Goal: Use online tool/utility: Utilize a website feature to perform a specific function

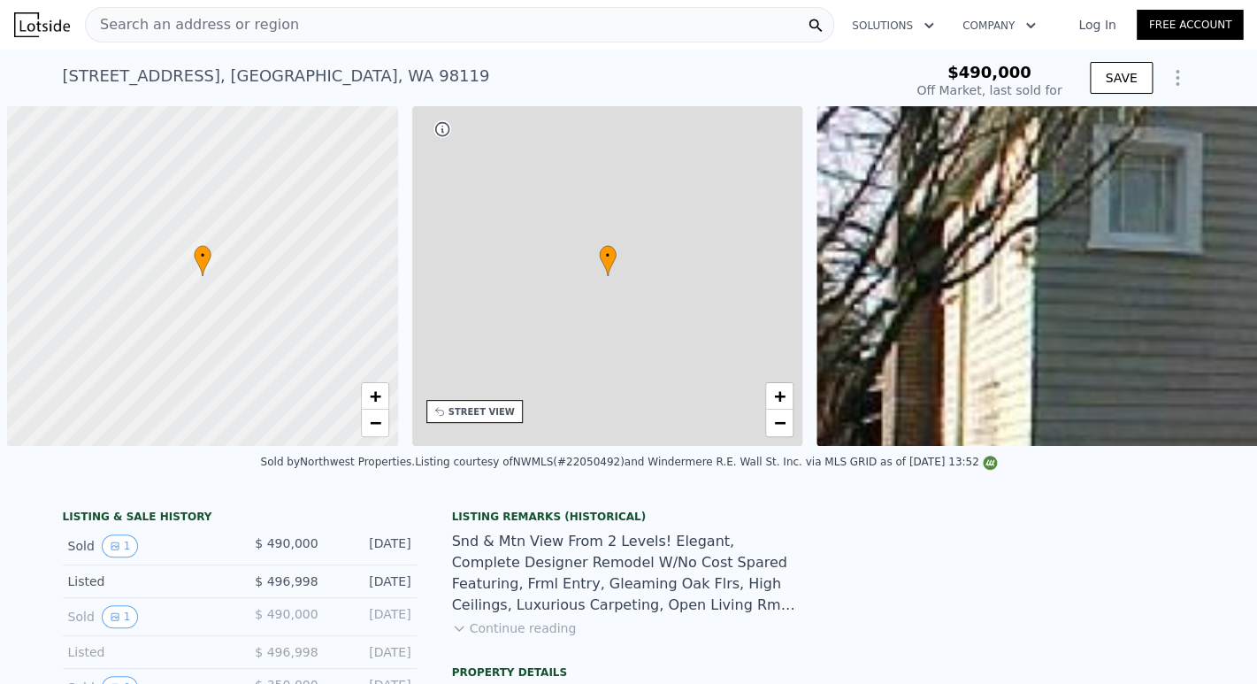
type input "-$ 539,135"
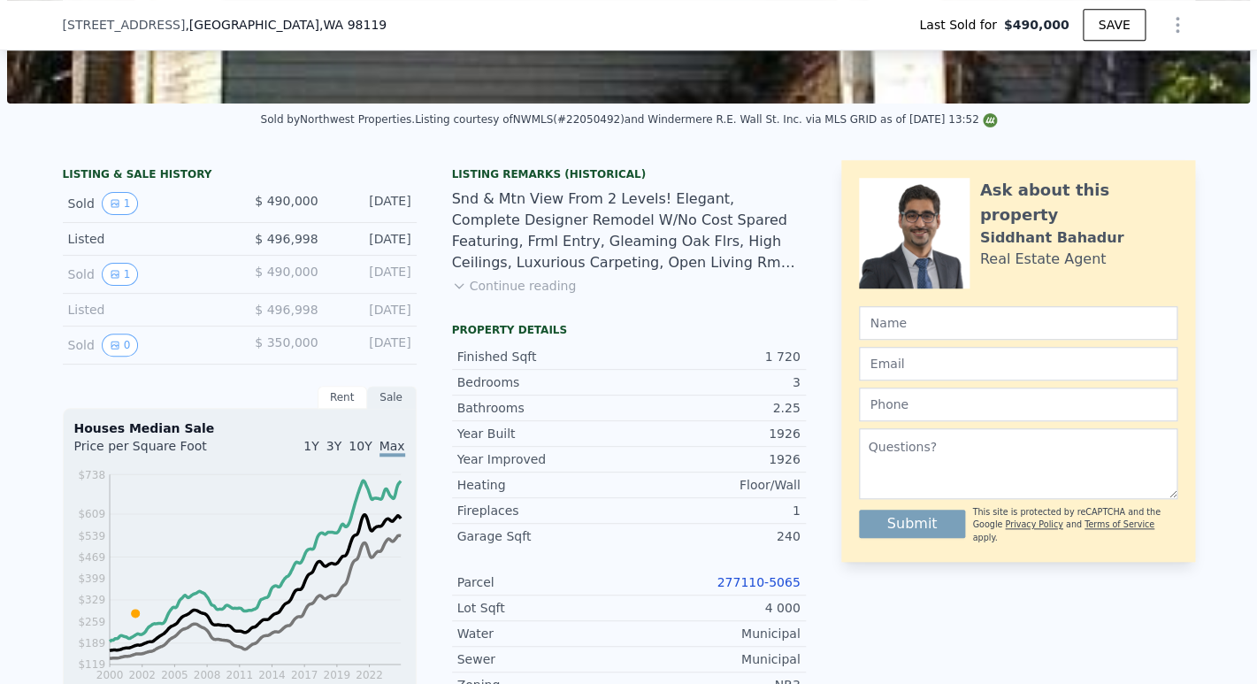
scroll to position [573, 0]
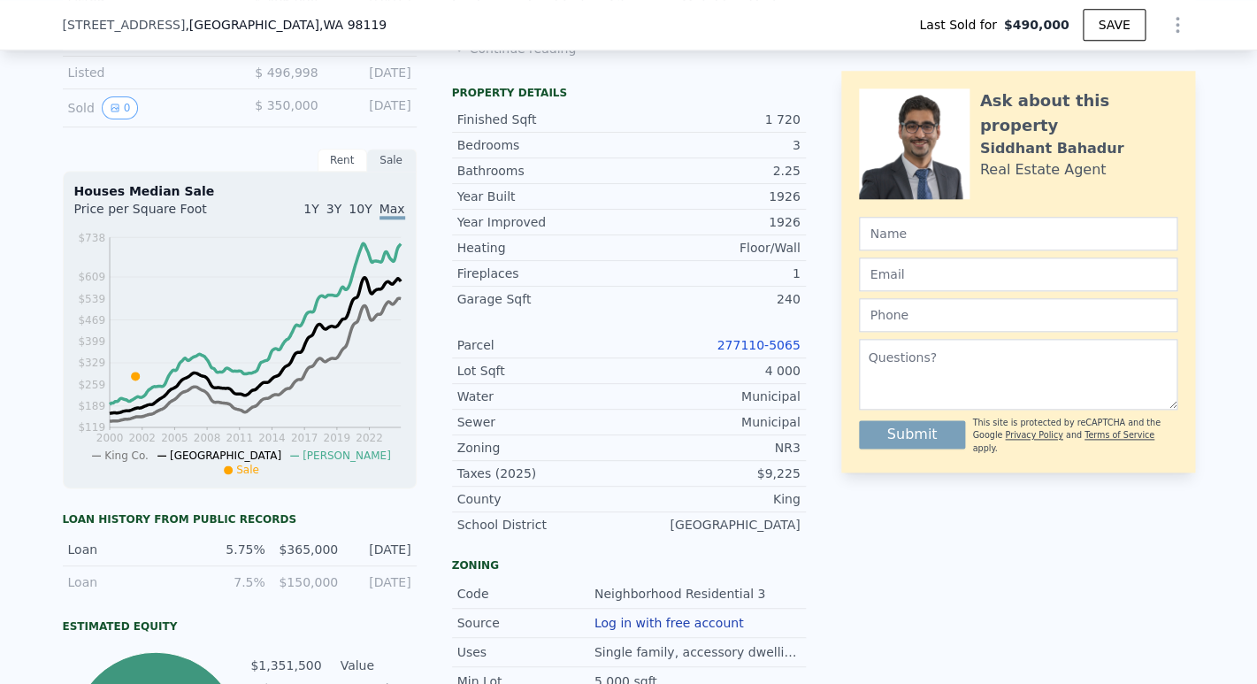
type input "$ 1,352,000"
type input "$ 713,092"
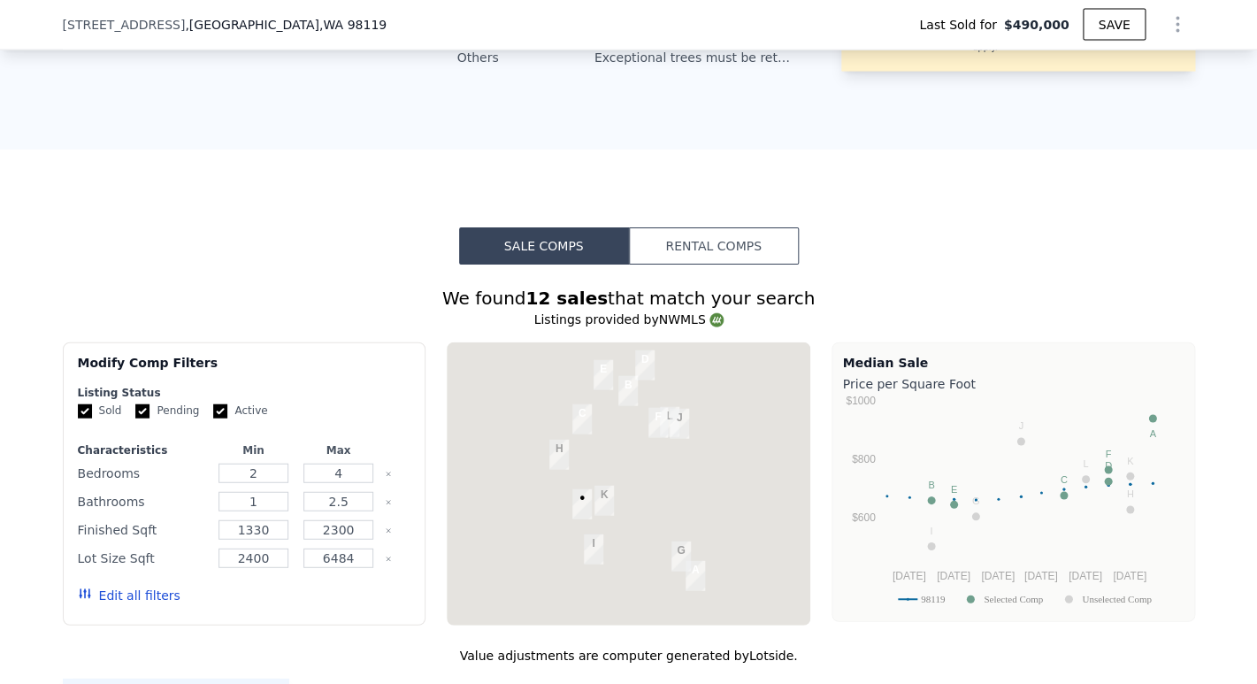
scroll to position [1427, 0]
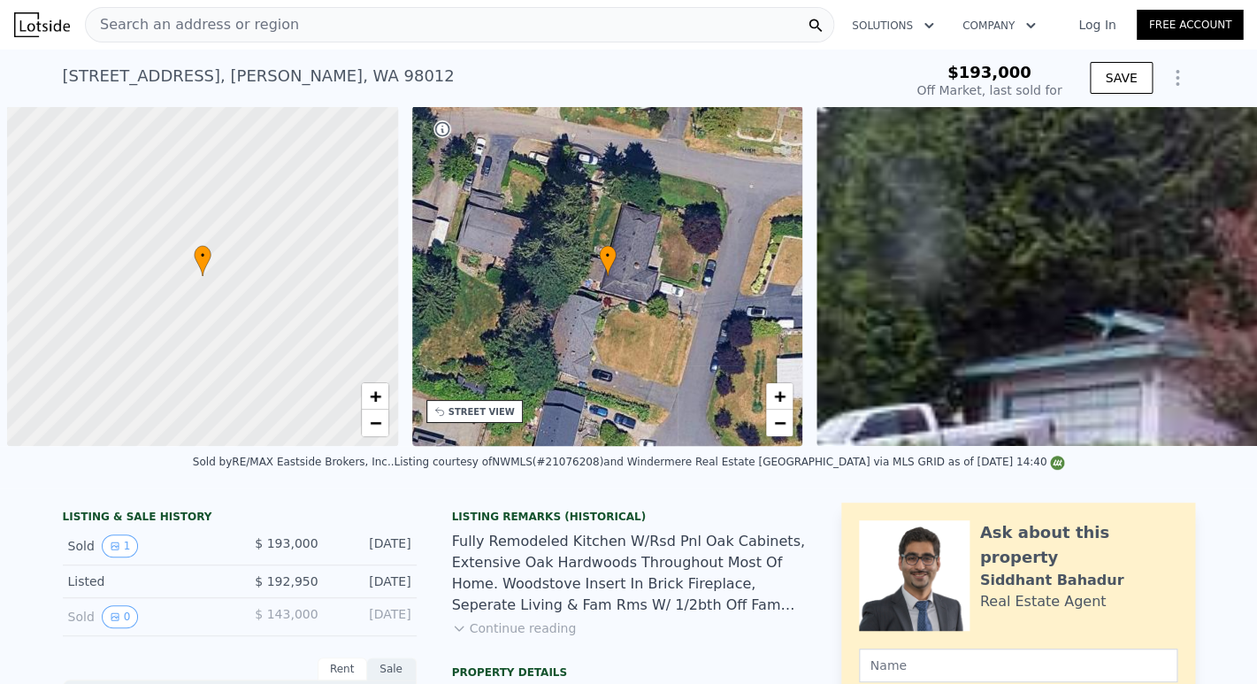
scroll to position [0, 7]
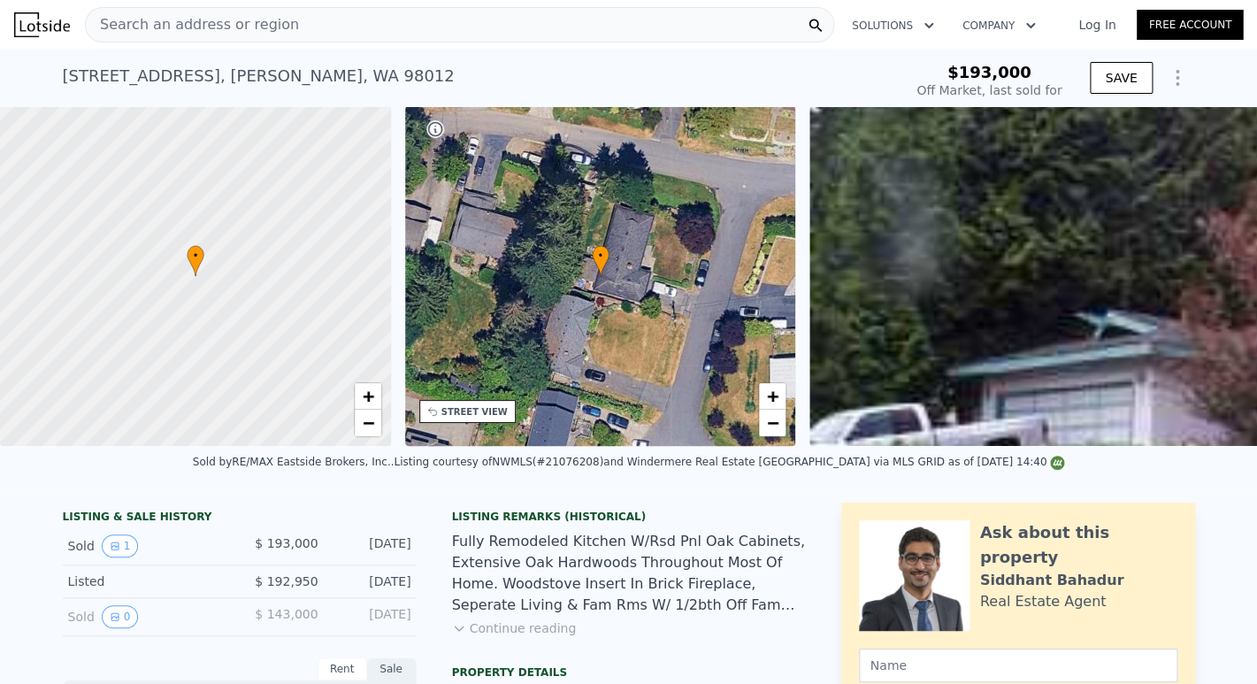
click at [425, 36] on div "Search an address or region" at bounding box center [459, 24] width 749 height 35
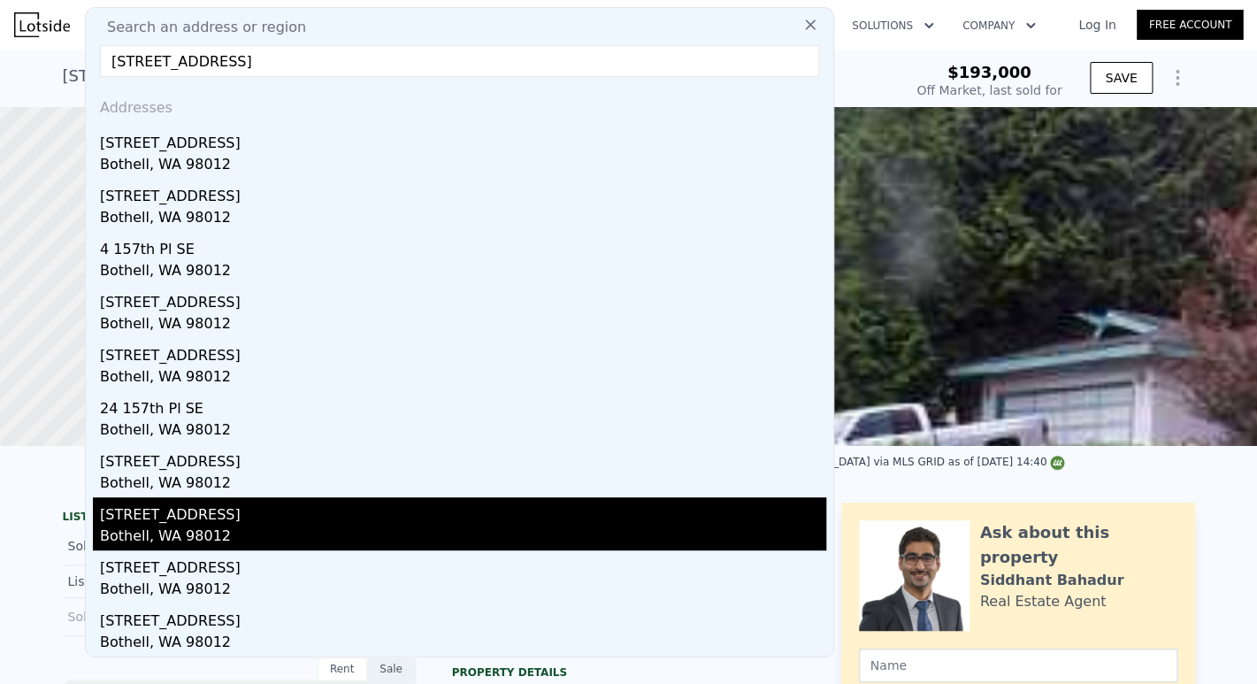
scroll to position [0, 0]
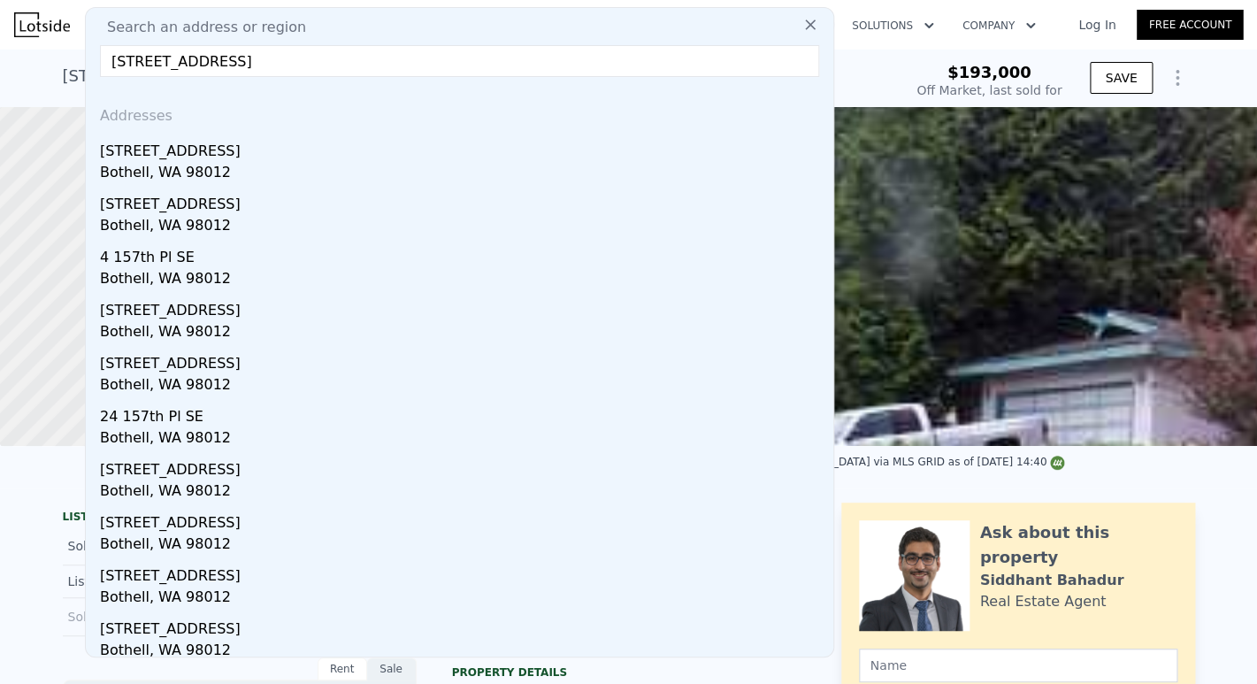
type input "[STREET_ADDRESS]"
